Goal: Entertainment & Leisure: Browse casually

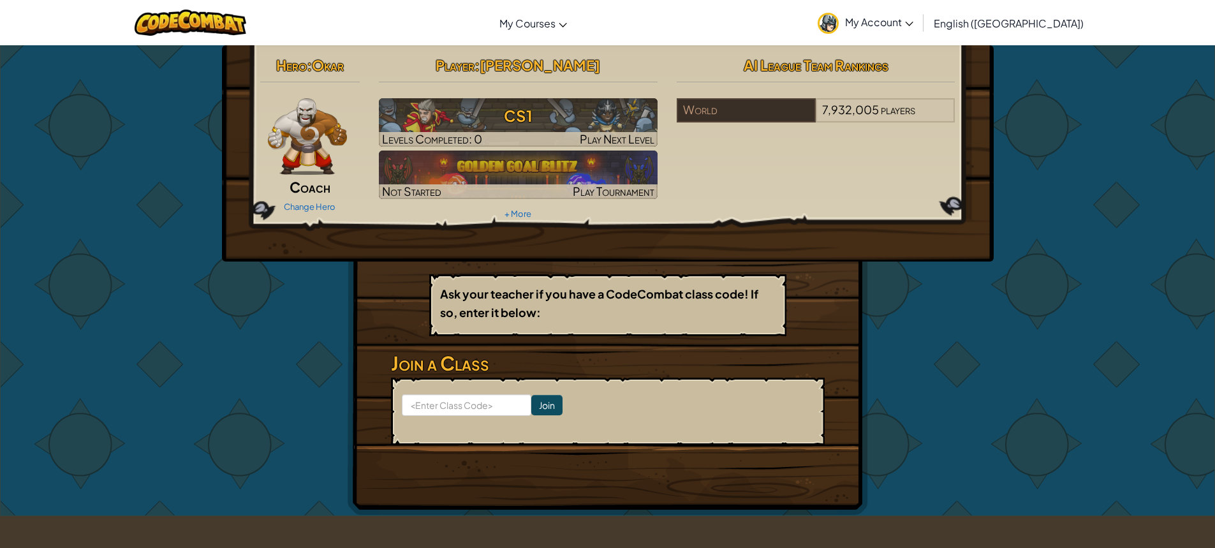
click at [297, 132] on img at bounding box center [308, 136] width 80 height 77
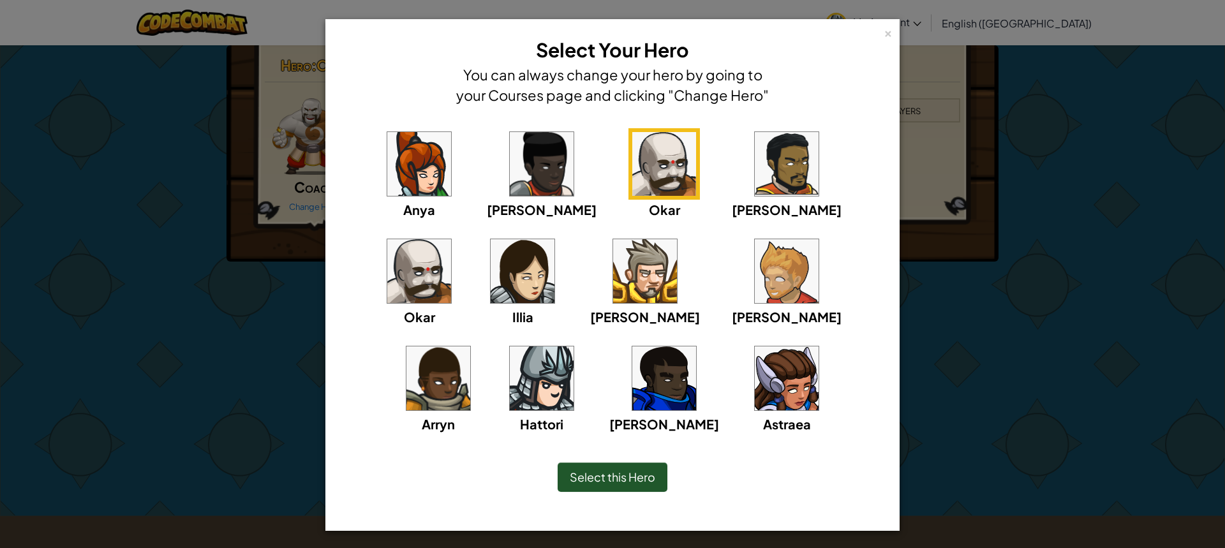
click at [574, 346] on img at bounding box center [542, 378] width 64 height 64
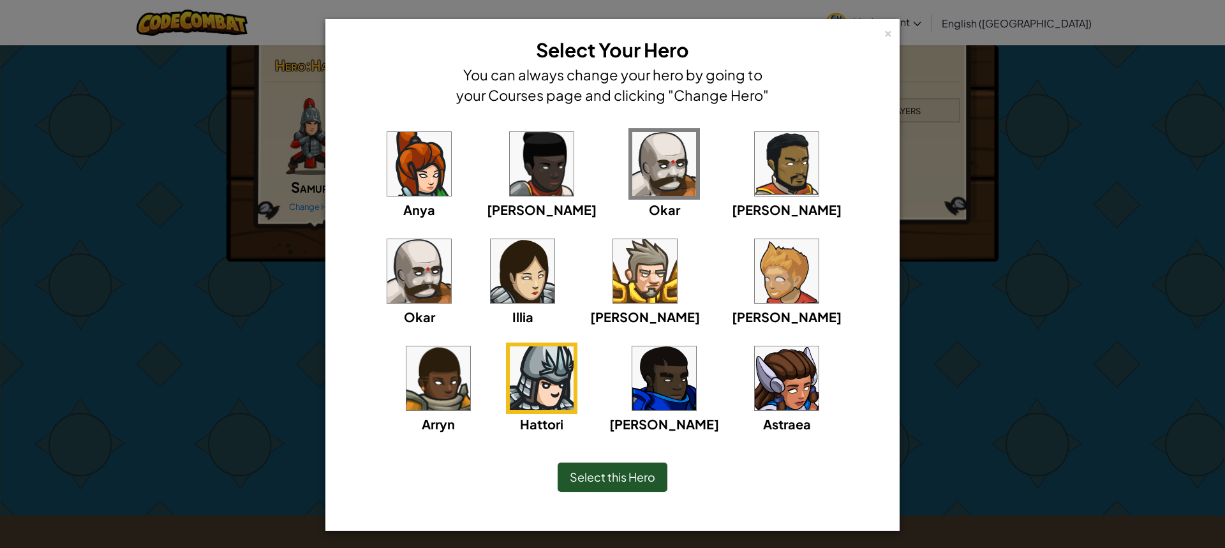
drag, startPoint x: 983, startPoint y: 280, endPoint x: 926, endPoint y: 288, distance: 58.0
click at [984, 281] on div "× Select Your Hero You can always change your hero by going to your Courses pag…" at bounding box center [612, 274] width 1225 height 548
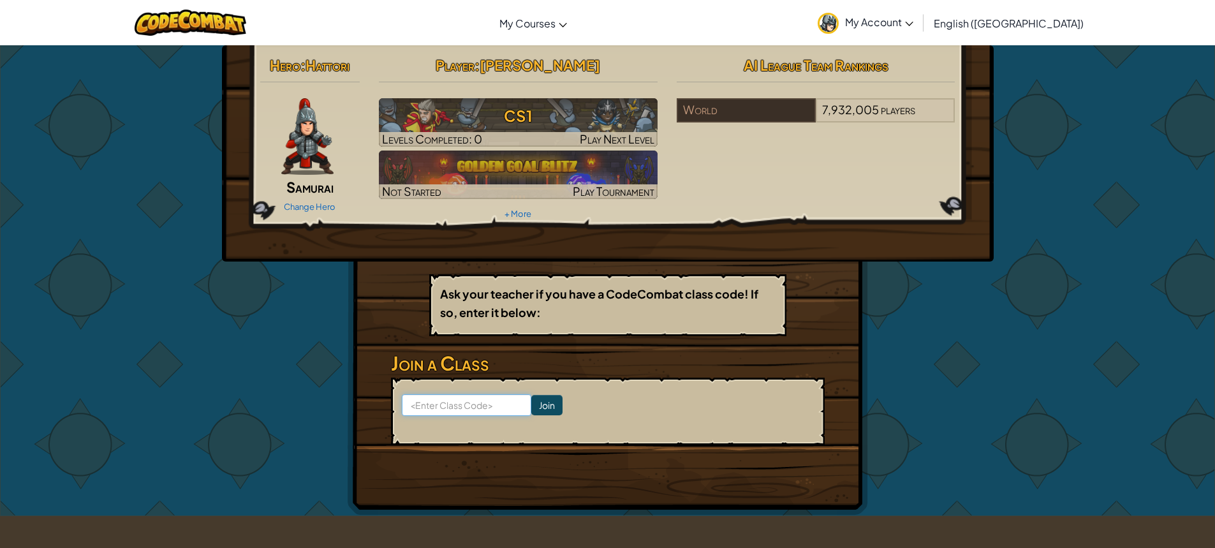
click at [497, 396] on input at bounding box center [467, 405] width 130 height 22
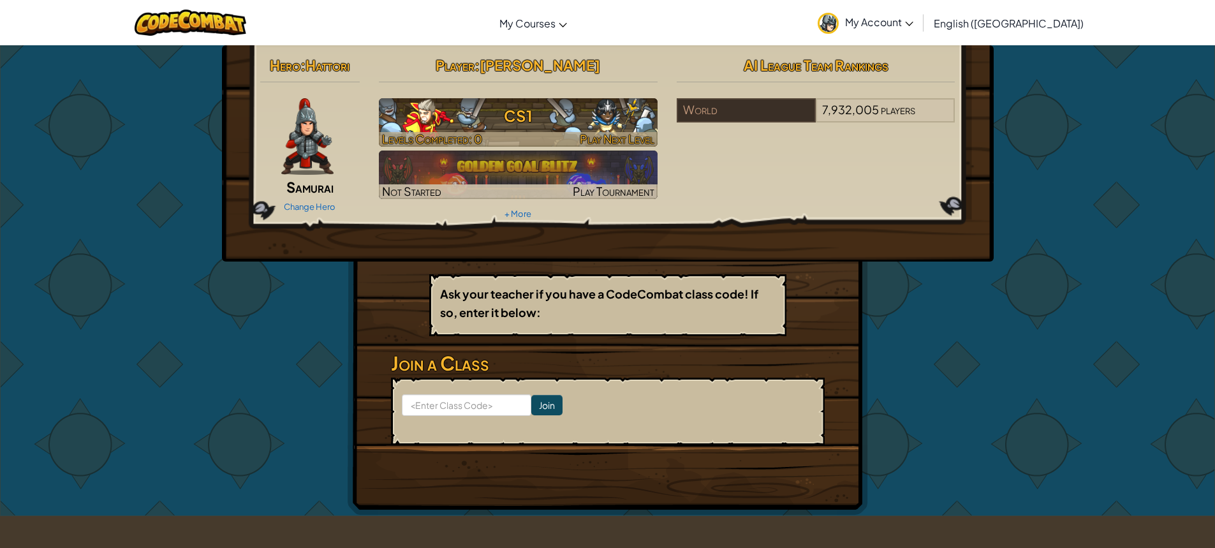
click at [597, 130] on h3 "CS1" at bounding box center [518, 115] width 279 height 29
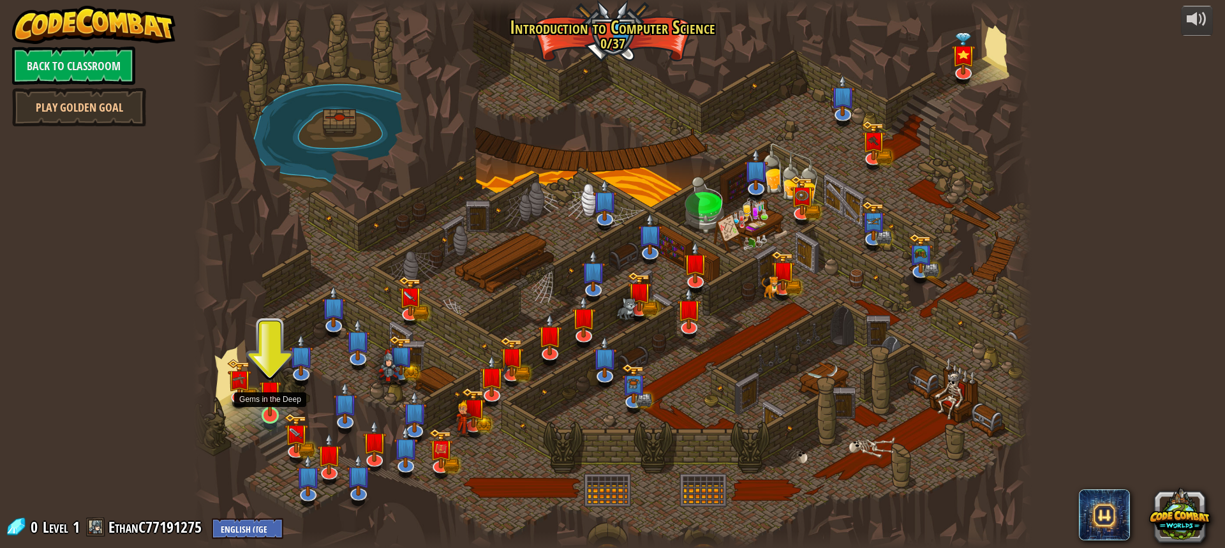
click at [266, 409] on img at bounding box center [270, 391] width 22 height 50
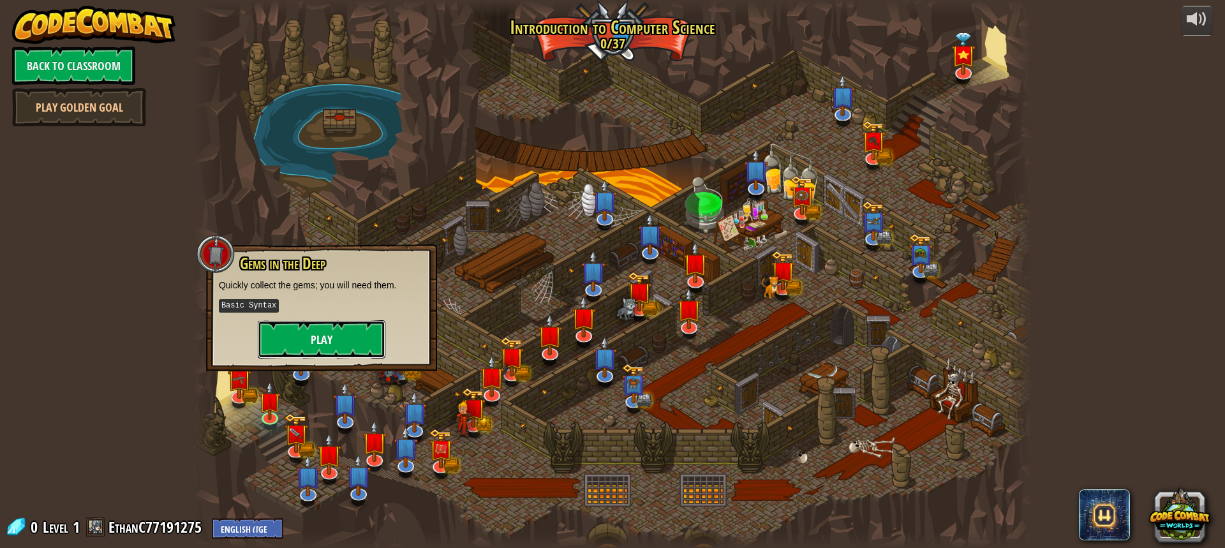
click at [323, 340] on button "Play" at bounding box center [322, 339] width 128 height 38
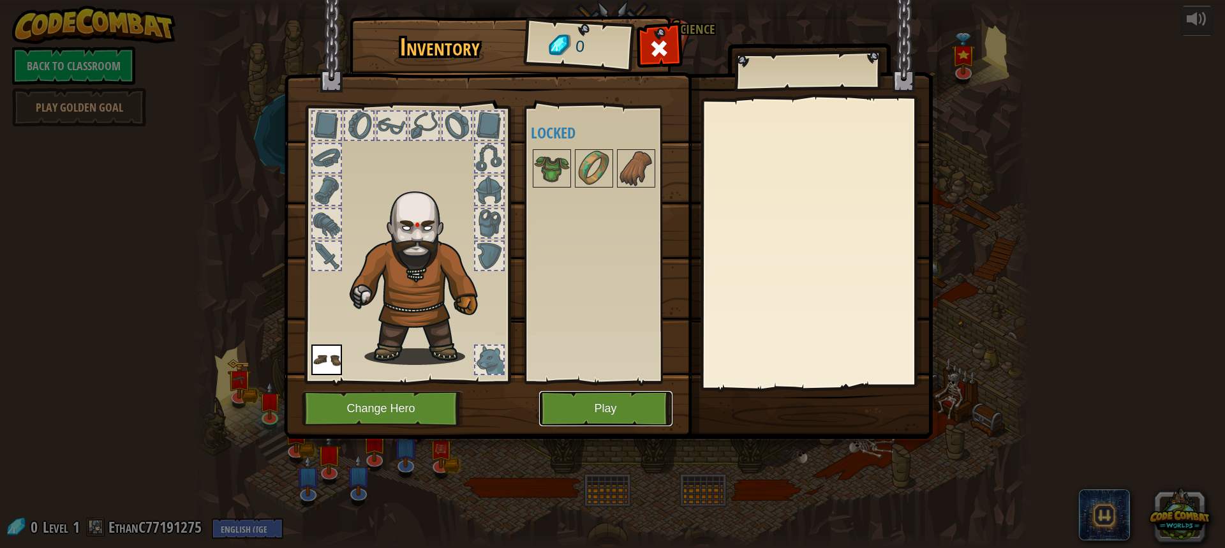
click at [558, 402] on button "Play" at bounding box center [605, 408] width 133 height 35
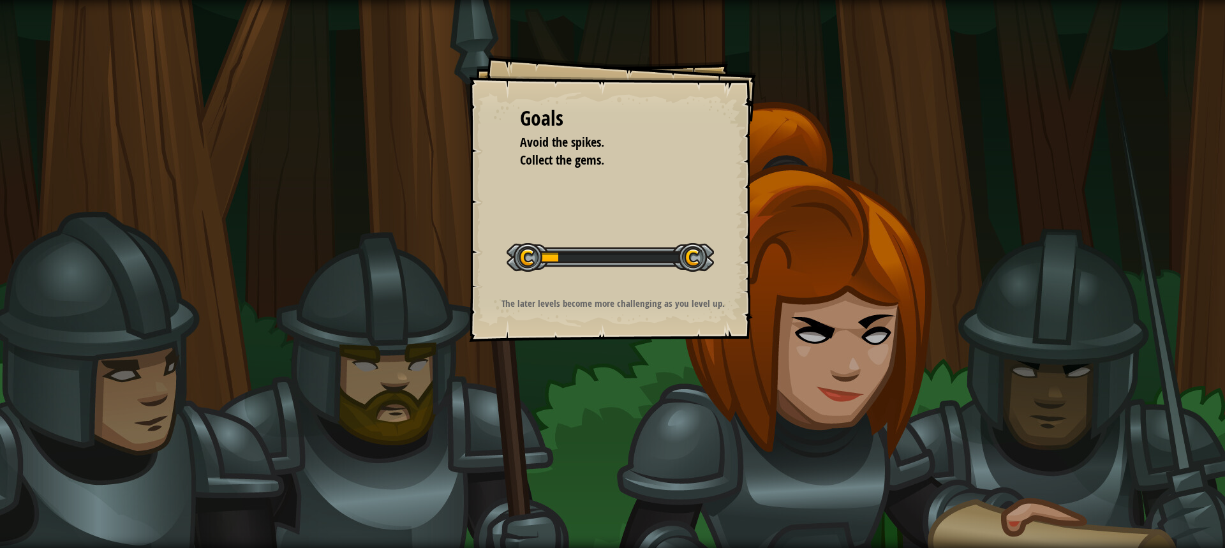
click at [1215, 352] on div "Goals Avoid the spikes. Collect the gems. Start Level Error loading from server…" at bounding box center [612, 274] width 1225 height 548
drag, startPoint x: 1199, startPoint y: 325, endPoint x: 1201, endPoint y: 315, distance: 9.7
drag, startPoint x: 1201, startPoint y: 315, endPoint x: 967, endPoint y: 343, distance: 235.8
click at [1104, 343] on div "Goals Avoid the spikes. Collect the gems. Start Level Error loading from server…" at bounding box center [612, 274] width 1225 height 548
drag, startPoint x: 237, startPoint y: 262, endPoint x: 688, endPoint y: 287, distance: 451.2
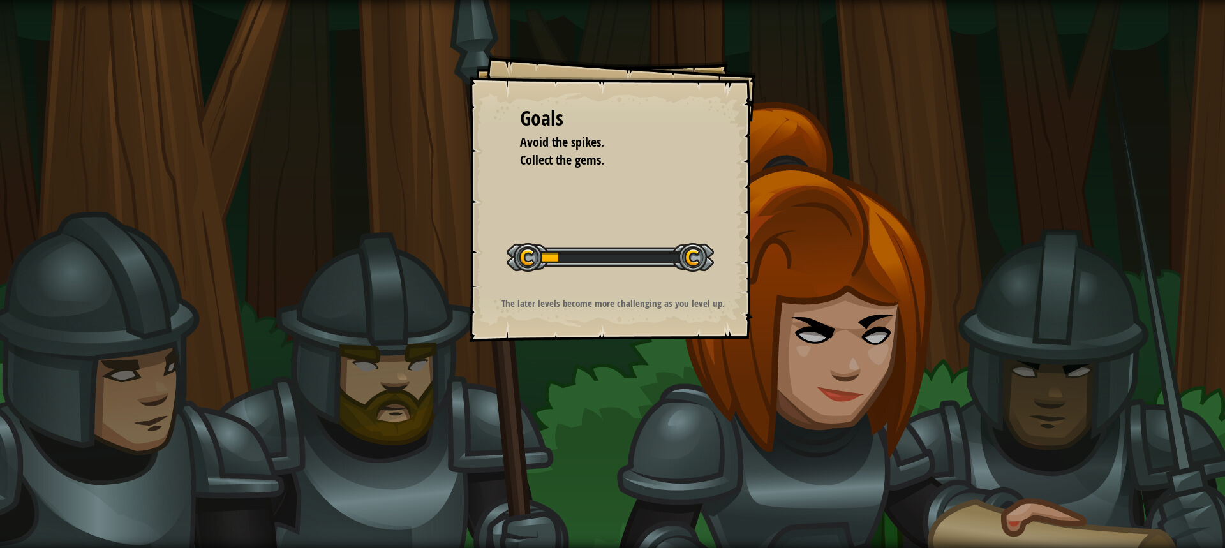
click at [688, 287] on div "Goals Avoid the spikes. Collect the gems. Start Level Error loading from server…" at bounding box center [612, 198] width 287 height 287
click at [769, 442] on div "Goals Avoid the spikes. Collect the gems. Start Level Error loading from server…" at bounding box center [612, 274] width 1225 height 548
click at [769, 435] on div "Goals Avoid the spikes. Collect the gems. Start Level Error loading from server…" at bounding box center [612, 274] width 1225 height 548
drag, startPoint x: 500, startPoint y: 26, endPoint x: 278, endPoint y: 378, distance: 415.8
click at [286, 389] on div "Goals Avoid the spikes. Collect the gems. Start Level Error loading from server…" at bounding box center [612, 274] width 1225 height 548
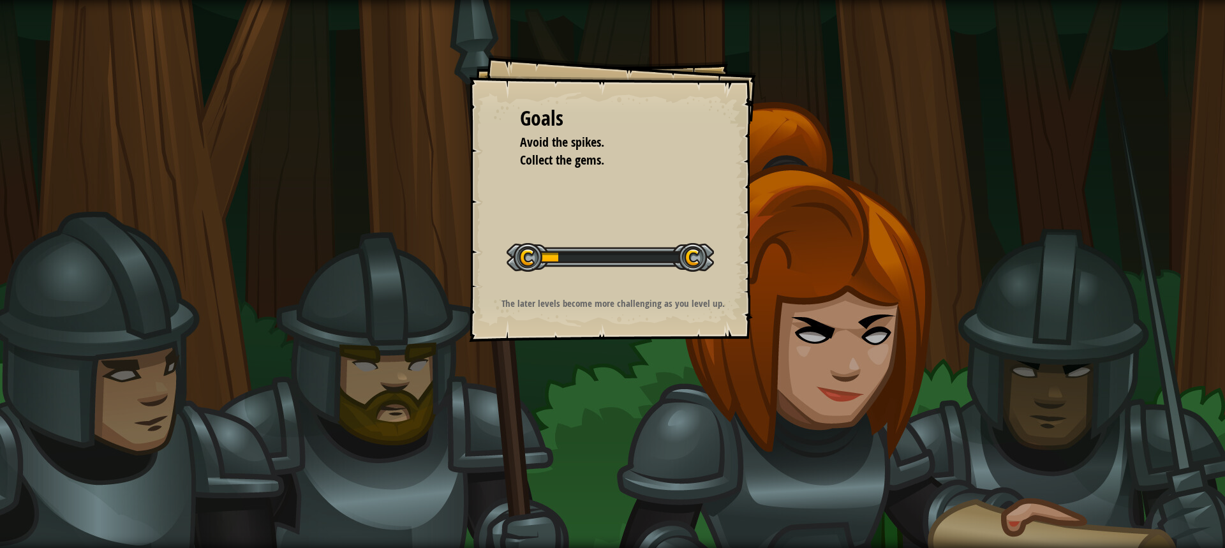
click at [715, 84] on div "Goals Avoid the spikes. Collect the gems. Start Level Error loading from server…" at bounding box center [612, 198] width 287 height 287
click at [846, 131] on div "Goals Avoid the spikes. Collect the gems. Start Level Error loading from server…" at bounding box center [612, 274] width 1225 height 548
click at [1078, 201] on div "Goals Avoid the spikes. Collect the gems. Start Level Error loading from server…" at bounding box center [612, 274] width 1225 height 548
click at [1080, 201] on div "Goals Avoid the spikes. Collect the gems. Start Level Error loading from server…" at bounding box center [612, 274] width 1225 height 548
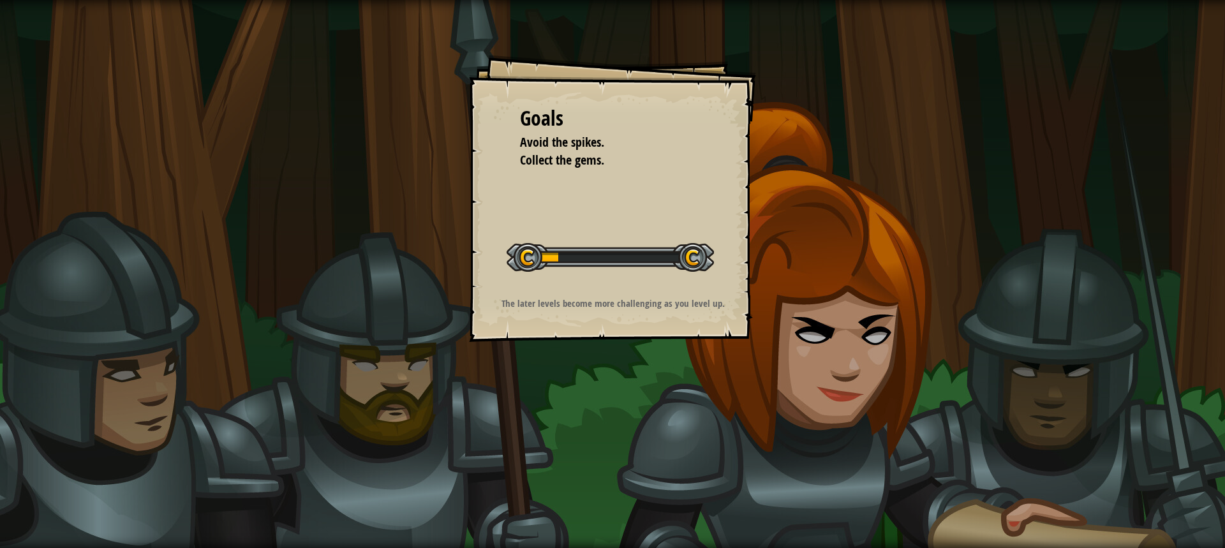
click at [742, 243] on div "Goals Avoid the spikes. Collect the gems. Start Level Error loading from server…" at bounding box center [612, 198] width 287 height 287
click at [738, 244] on div "Goals Avoid the spikes. Collect the gems. Start Level Error loading from server…" at bounding box center [612, 198] width 287 height 287
drag, startPoint x: 734, startPoint y: 246, endPoint x: 726, endPoint y: 248, distance: 8.4
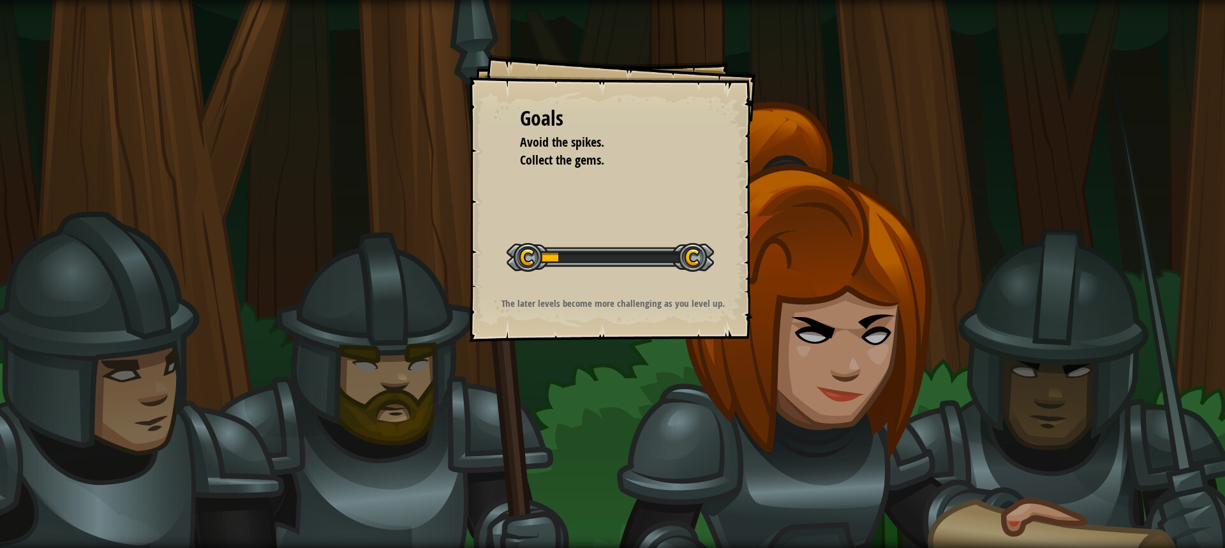
click at [726, 248] on div "Goals Avoid the spikes. Collect the gems. Start Level Error loading from server…" at bounding box center [612, 198] width 287 height 287
click at [697, 239] on div "Start Level" at bounding box center [610, 255] width 207 height 51
click at [696, 237] on div "Start Level" at bounding box center [610, 255] width 207 height 51
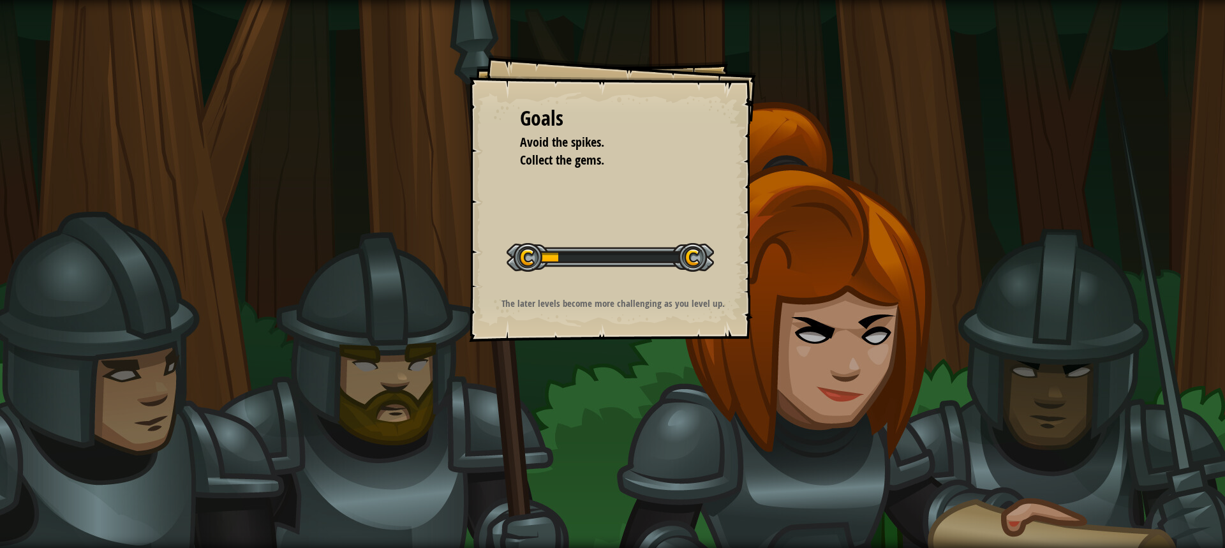
click at [663, 246] on div at bounding box center [610, 257] width 207 height 29
click at [671, 207] on div "Goals Avoid the spikes. Collect the gems. Start Level Error loading from server…" at bounding box center [612, 198] width 287 height 287
drag, startPoint x: 669, startPoint y: 207, endPoint x: 667, endPoint y: 214, distance: 6.7
click at [668, 209] on div "Goals Avoid the spikes. Collect the gems. Start Level Error loading from server…" at bounding box center [612, 198] width 287 height 287
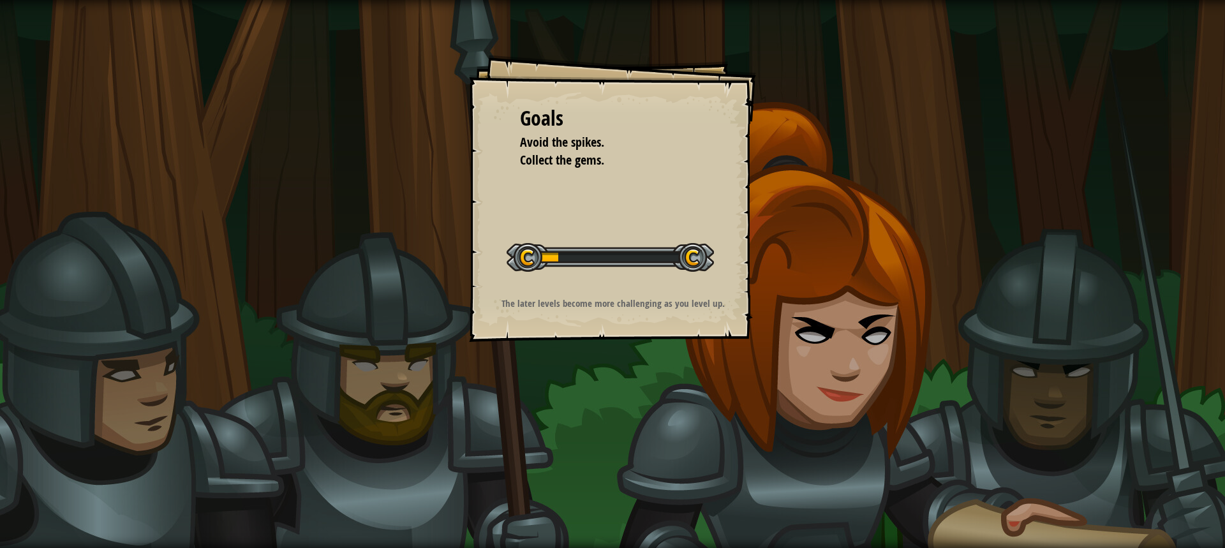
click at [667, 214] on div "Goals Avoid the spikes. Collect the gems. Start Level Error loading from server…" at bounding box center [612, 198] width 287 height 287
click at [667, 215] on div "Goals Avoid the spikes. Collect the gems. Start Level Error loading from server…" at bounding box center [612, 198] width 287 height 287
click at [668, 216] on div "Goals Avoid the spikes. Collect the gems. Start Level Error loading from server…" at bounding box center [612, 198] width 287 height 287
click at [669, 216] on div "Goals Avoid the spikes. Collect the gems. Start Level Error loading from server…" at bounding box center [612, 198] width 287 height 287
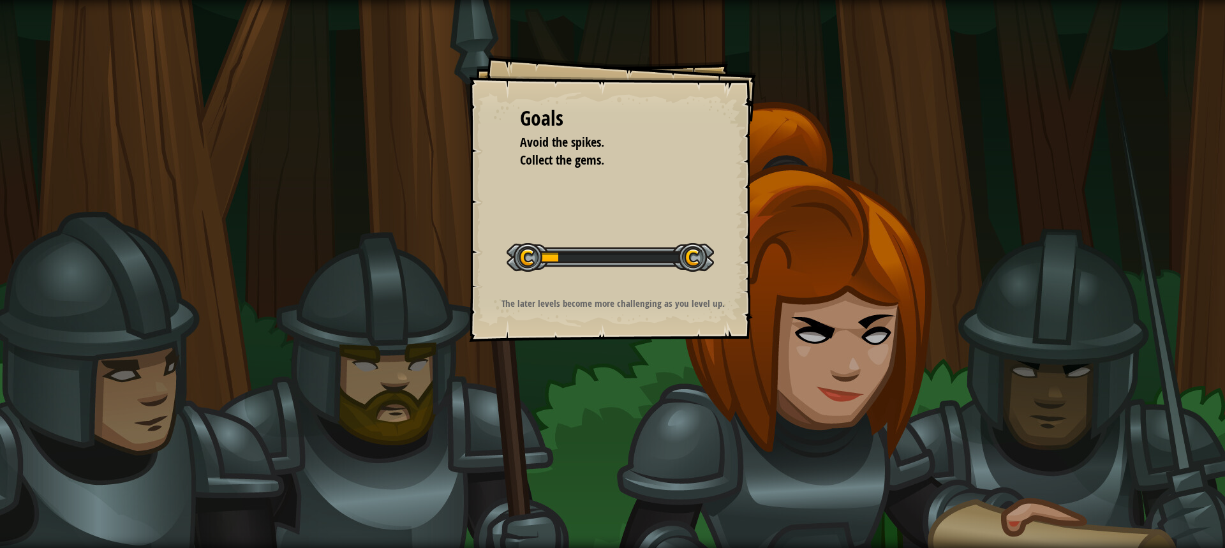
click at [725, 203] on div "Goals Avoid the spikes. Collect the gems. Start Level Error loading from server…" at bounding box center [612, 198] width 287 height 287
click at [1215, 534] on div "Goals Avoid the spikes. Collect the gems. Start Level Error loading from server…" at bounding box center [612, 274] width 1225 height 548
drag, startPoint x: 430, startPoint y: 123, endPoint x: 846, endPoint y: 352, distance: 474.9
click at [842, 351] on div "Goals Avoid the spikes. Collect the gems. Start Level Error loading from server…" at bounding box center [612, 274] width 1225 height 548
